Goal: Information Seeking & Learning: Learn about a topic

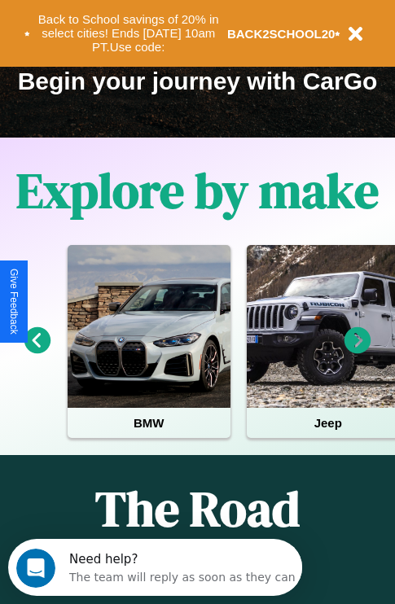
scroll to position [251, 0]
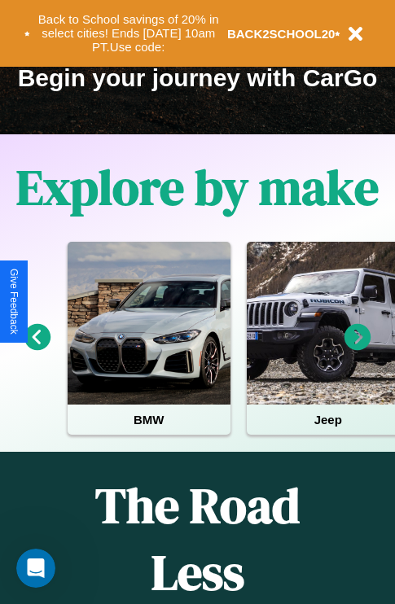
click at [357, 348] on icon at bounding box center [357, 337] width 27 height 27
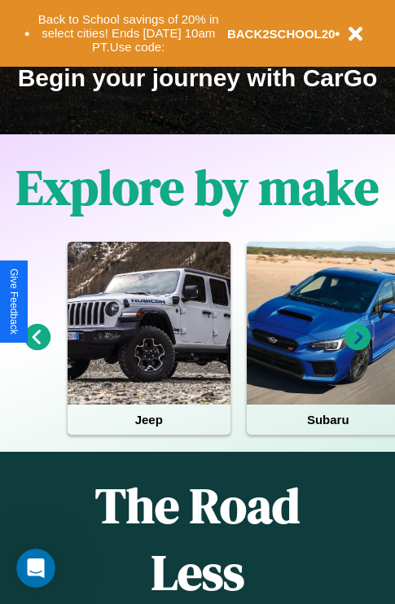
click at [357, 348] on icon at bounding box center [357, 337] width 27 height 27
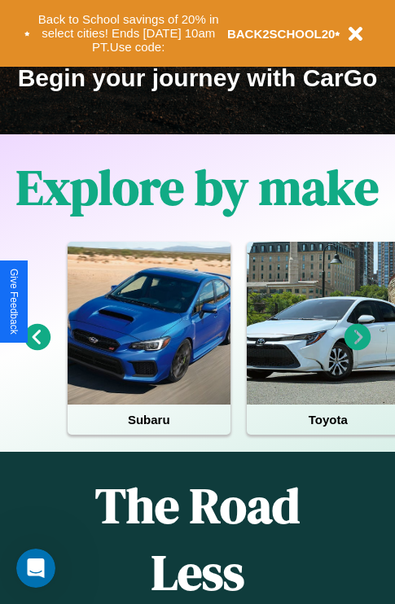
click at [357, 348] on icon at bounding box center [357, 337] width 27 height 27
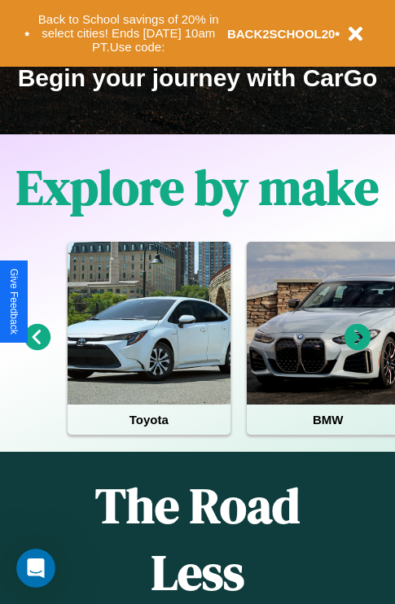
click at [357, 348] on icon at bounding box center [357, 337] width 27 height 27
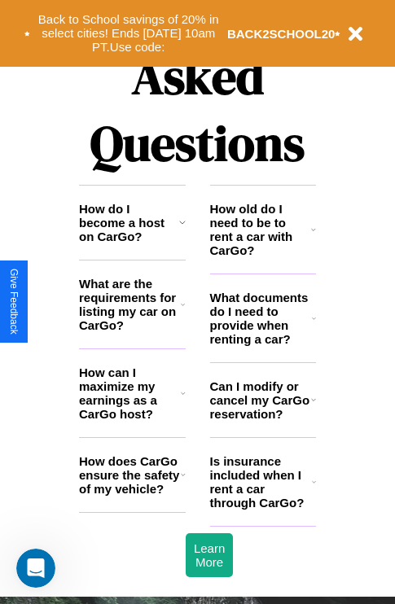
scroll to position [1971, 0]
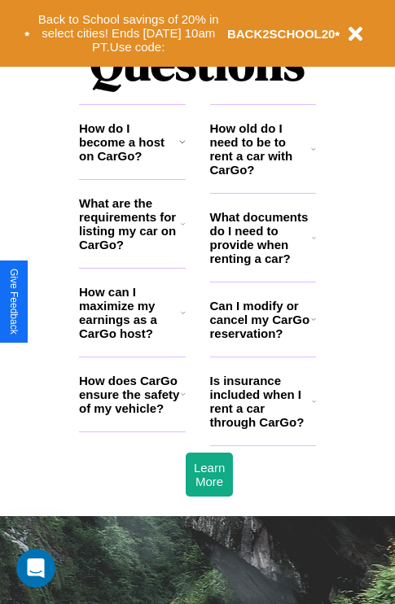
click at [262, 264] on h3 "What documents do I need to provide when renting a car?" at bounding box center [261, 237] width 103 height 55
click at [132, 250] on h3 "What are the requirements for listing my car on CarGo?" at bounding box center [130, 223] width 102 height 55
click at [262, 175] on h3 "How old do I need to be to rent a car with CarGo?" at bounding box center [261, 148] width 102 height 55
click at [262, 427] on h3 "Is insurance included when I rent a car through CarGo?" at bounding box center [261, 400] width 102 height 55
